Goal: Transaction & Acquisition: Purchase product/service

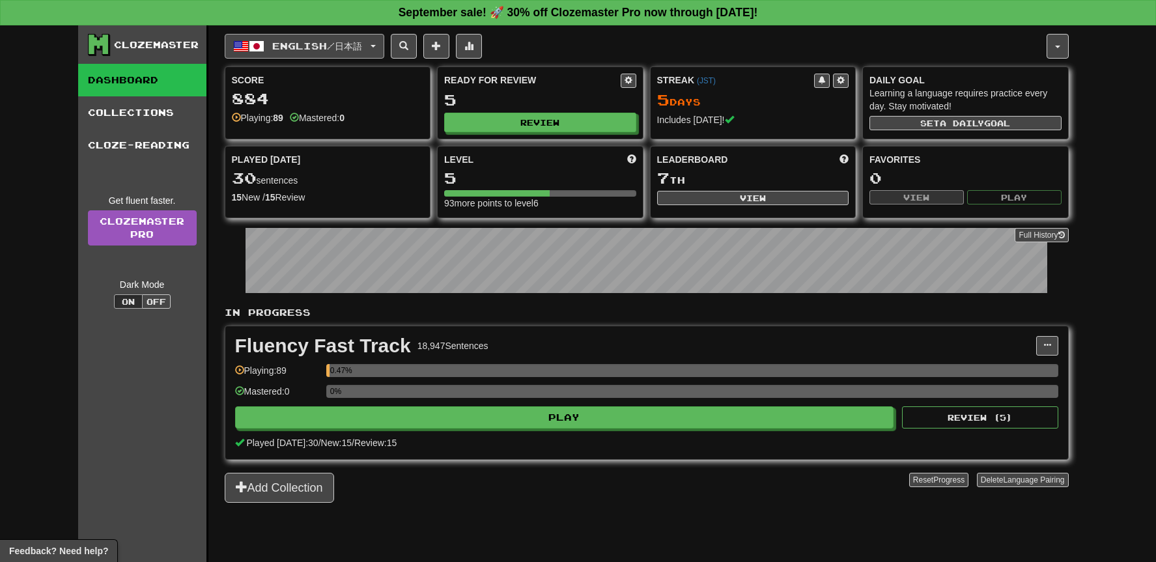
click at [341, 50] on span "English / 日本語" at bounding box center [317, 45] width 90 height 11
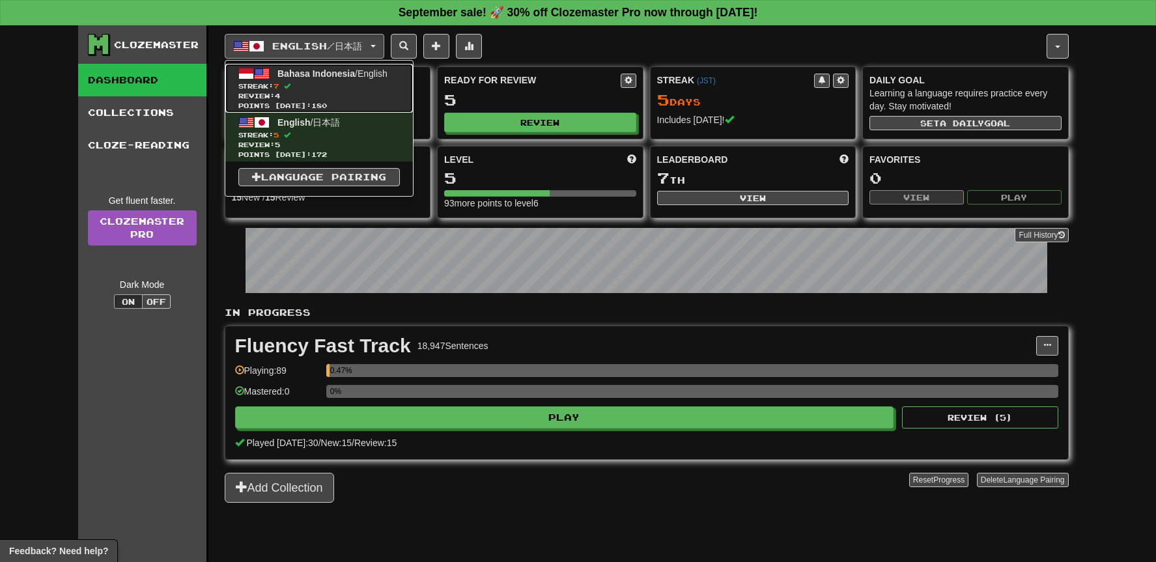
click at [340, 88] on span "Streak: 7" at bounding box center [319, 86] width 162 height 10
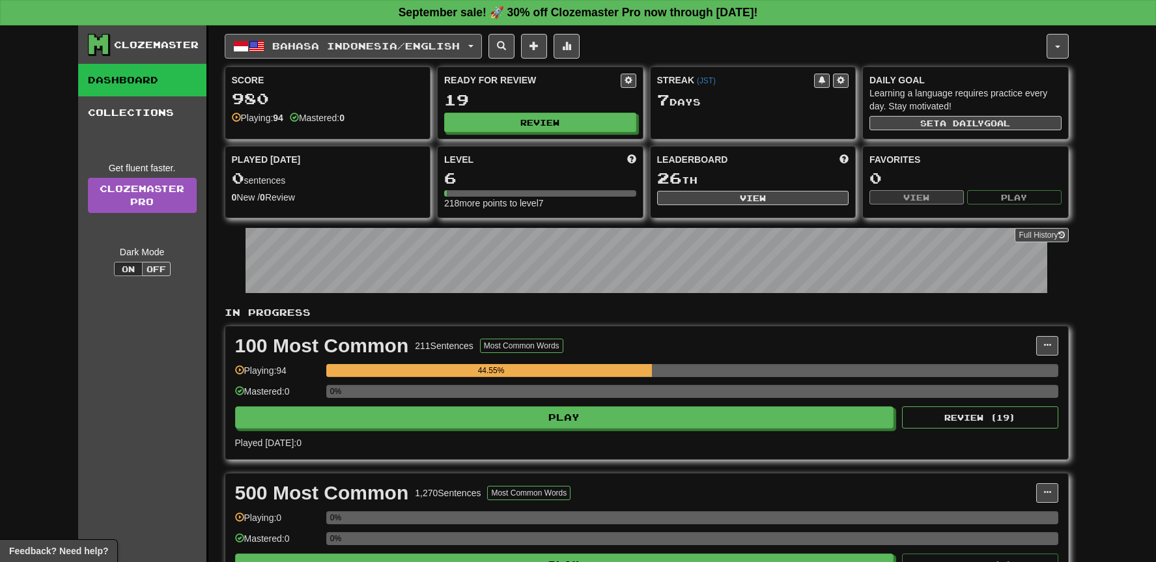
click at [389, 48] on span "Bahasa Indonesia / English" at bounding box center [366, 45] width 188 height 11
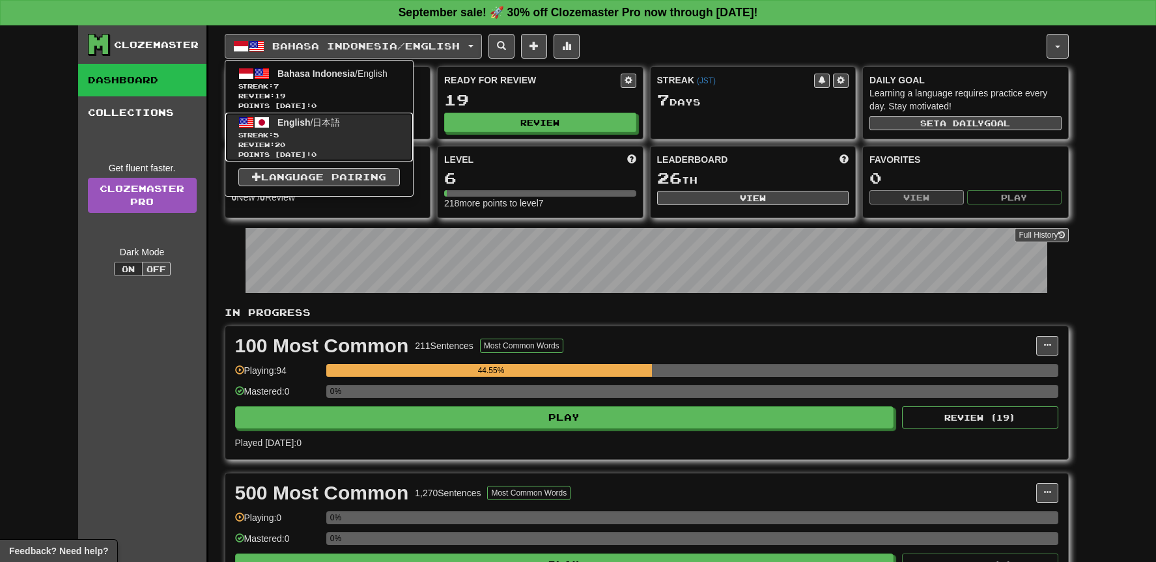
click at [360, 144] on span "Review: 20" at bounding box center [319, 145] width 162 height 10
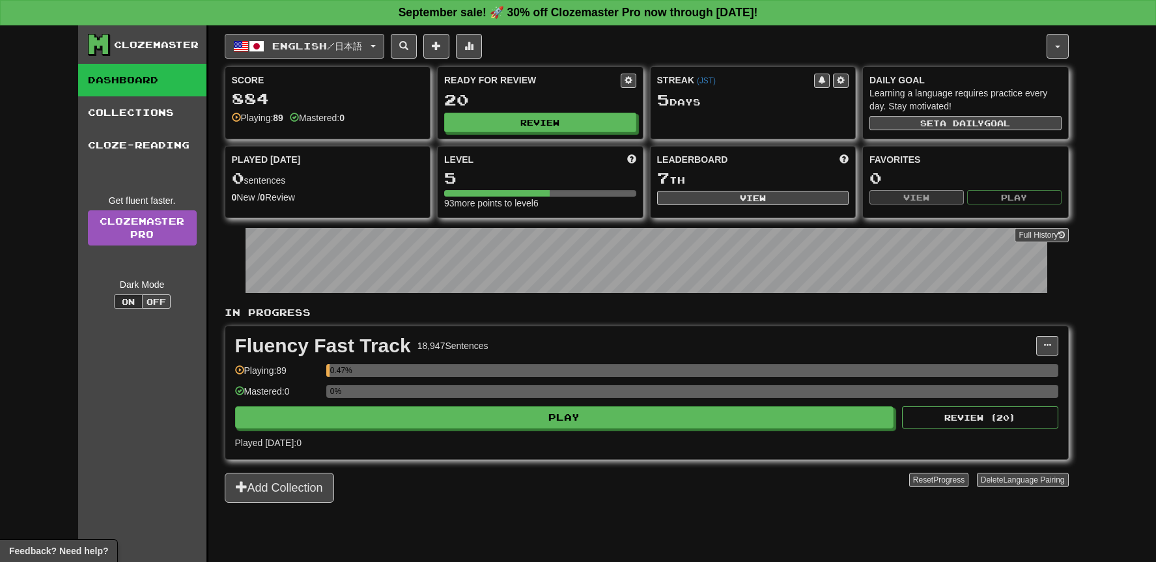
click at [376, 52] on button "English / 日本語" at bounding box center [305, 46] width 160 height 25
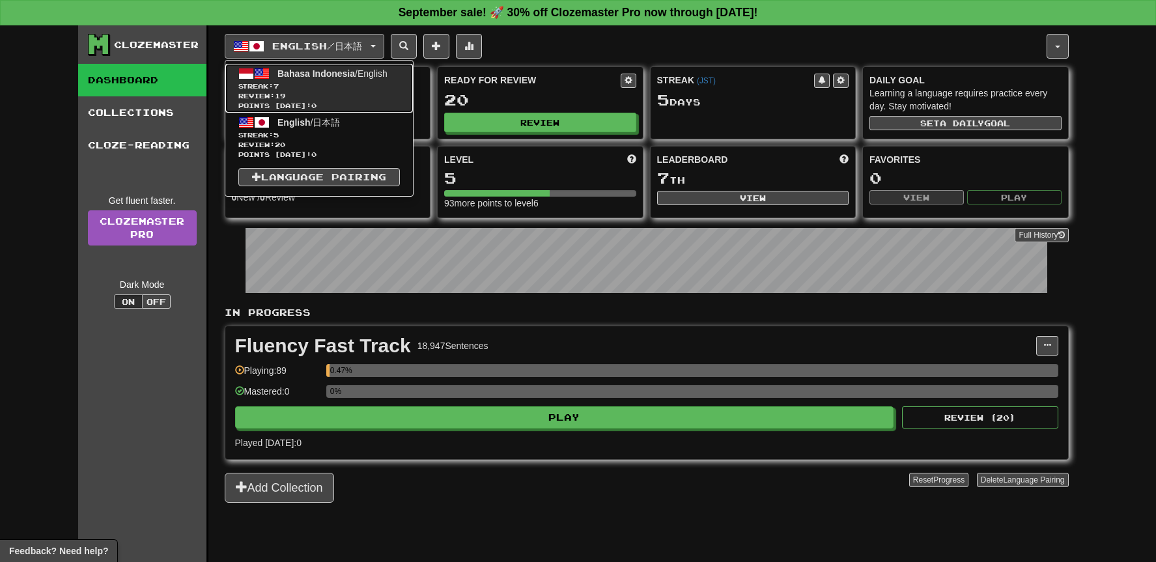
click at [366, 85] on span "Streak: 7" at bounding box center [319, 86] width 162 height 10
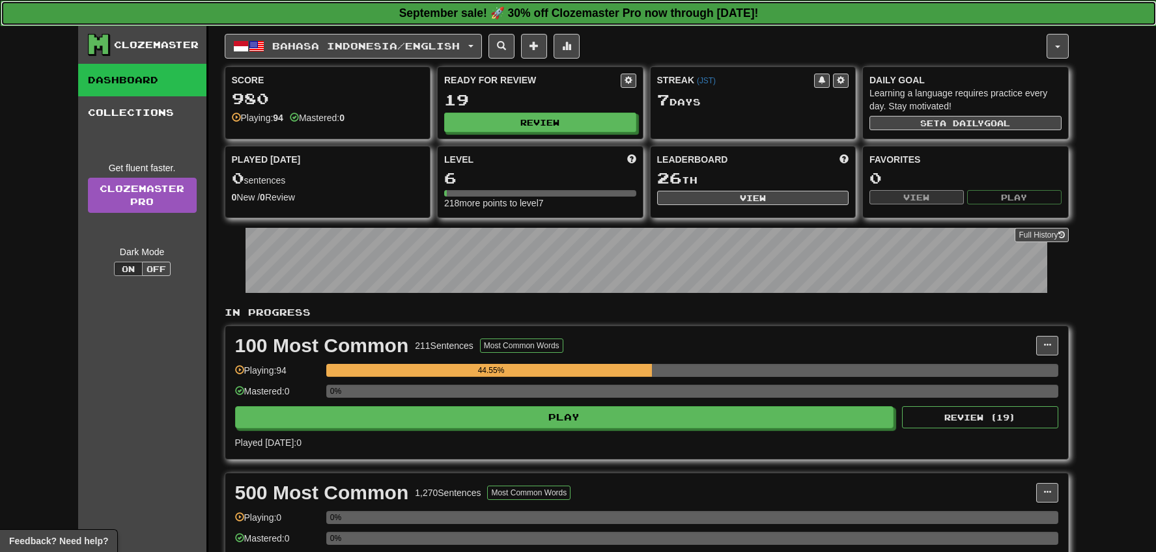
click at [504, 12] on strong "September sale! 🚀 30% off Clozemaster Pro now through [DATE]!" at bounding box center [579, 13] width 360 height 13
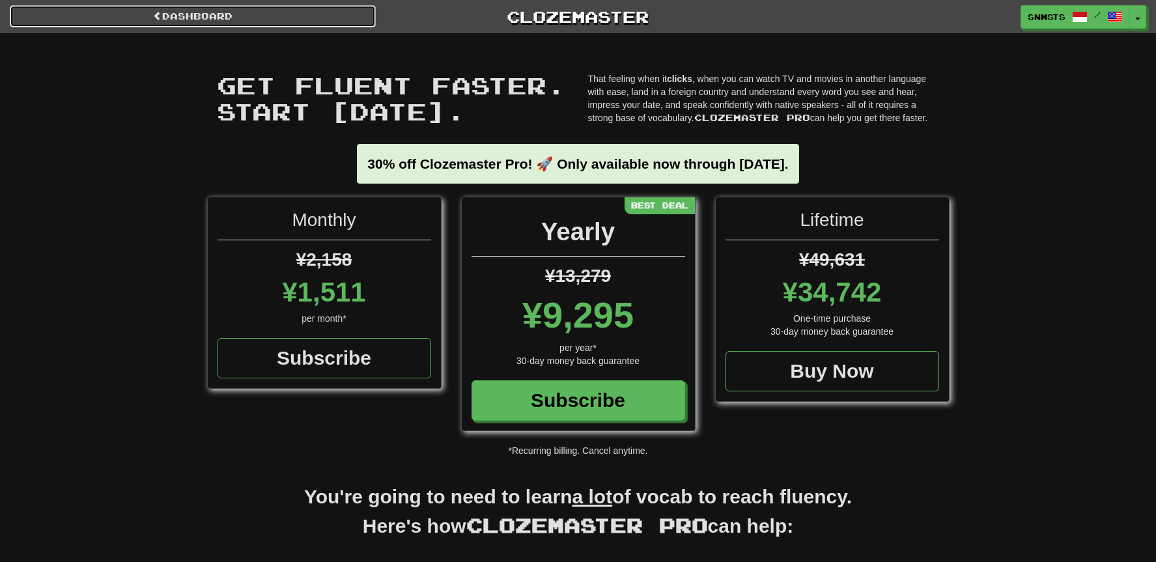
click at [252, 12] on link "Dashboard" at bounding box center [193, 16] width 366 height 22
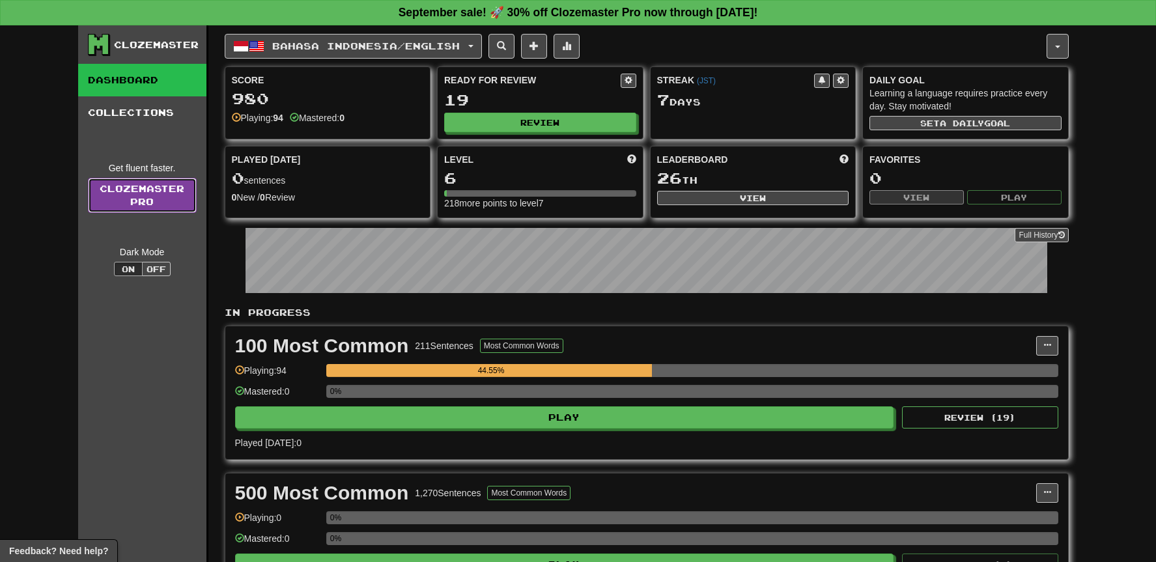
click at [150, 186] on link "Clozemaster Pro" at bounding box center [142, 195] width 109 height 35
